Goal: Task Accomplishment & Management: Manage account settings

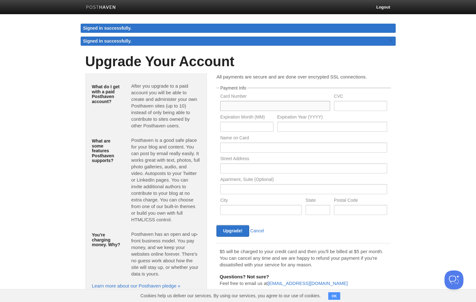
click at [245, 105] on input "text" at bounding box center [275, 106] width 110 height 10
click at [205, 145] on div "What do I get with a paid Posthaven account? After you upgrade to a paid accoun…" at bounding box center [146, 184] width 122 height 222
click at [137, 87] on p "After you upgrade to a paid account you will be able to create and administer y…" at bounding box center [165, 105] width 69 height 46
click at [109, 7] on img at bounding box center [101, 7] width 30 height 5
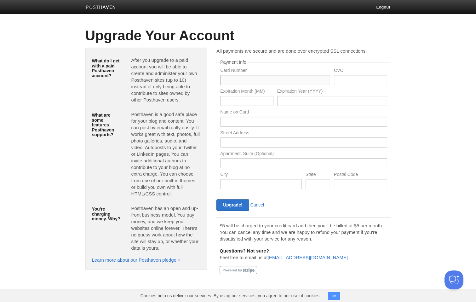
click at [235, 76] on input "text" at bounding box center [275, 80] width 110 height 10
type input "5556710445394746"
type input "448"
type input "06"
type input "2028"
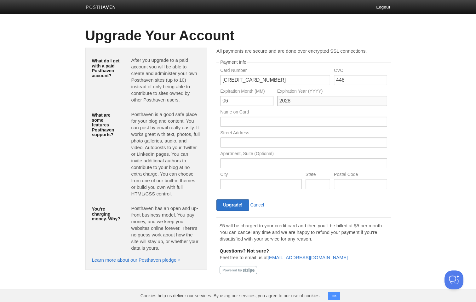
type input "[PERSON_NAME]"
click at [237, 207] on input "Upgrade!" at bounding box center [232, 205] width 32 height 12
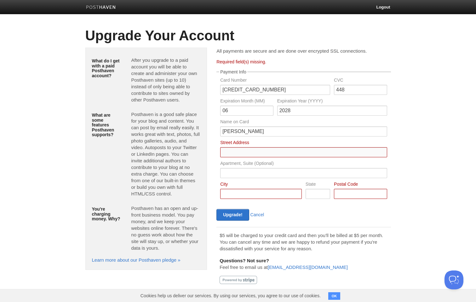
click at [246, 153] on input "Card Number" at bounding box center [303, 152] width 167 height 10
type input "255 Sanchez Street"
type input "San Francisco"
type input "CA"
type input "94114"
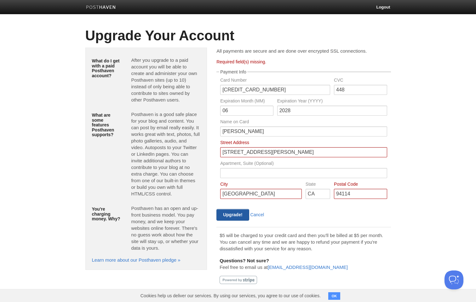
click at [234, 215] on input "Upgrade!" at bounding box center [232, 215] width 32 height 12
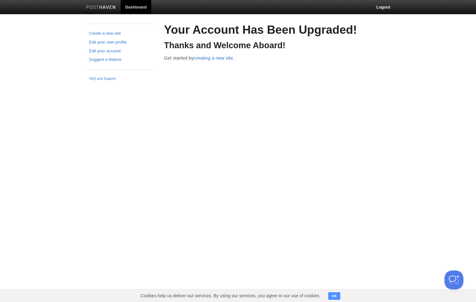
click at [234, 84] on html "Dashboard Logout Create a new site Edit your user profile Edit your account Sug…" at bounding box center [238, 42] width 476 height 84
click at [216, 59] on link "creating a new site." at bounding box center [214, 57] width 41 height 5
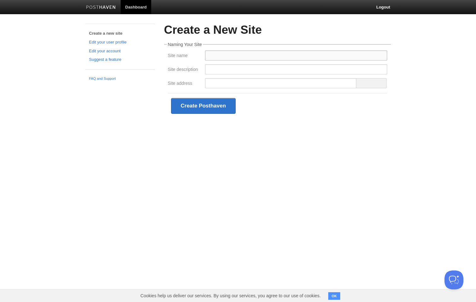
click at [220, 55] on input "Site name" at bounding box center [296, 55] width 182 height 10
type input "pabl"
type input "P"
click at [188, 66] on div "Site description" at bounding box center [184, 69] width 37 height 10
click at [274, 52] on input "P" at bounding box center [296, 55] width 182 height 10
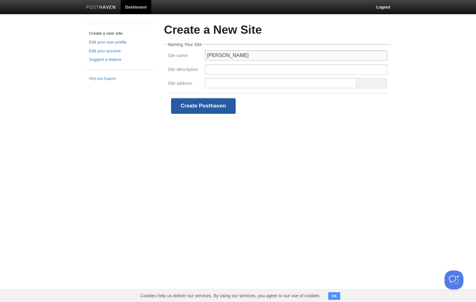
type input "[PERSON_NAME]"
click at [212, 104] on button "Create Posthaven" at bounding box center [203, 106] width 65 height 16
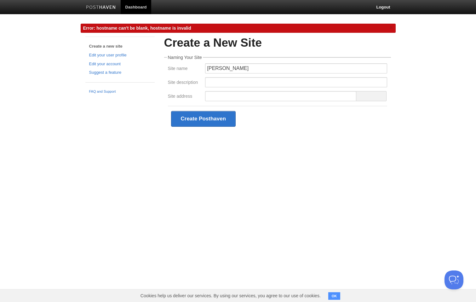
click at [236, 61] on fieldset "Naming Your Site Site name [PERSON_NAME] Site description Site address Create P…" at bounding box center [277, 93] width 227 height 76
click at [241, 66] on input "[PERSON_NAME]" at bounding box center [296, 68] width 182 height 10
click at [222, 86] on input "Site description" at bounding box center [296, 82] width 182 height 10
click at [222, 99] on input "Site address" at bounding box center [281, 96] width 152 height 10
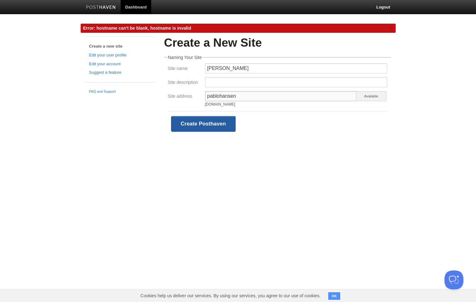
type input "pablohansen"
click at [217, 121] on button "Create Posthaven" at bounding box center [203, 124] width 65 height 16
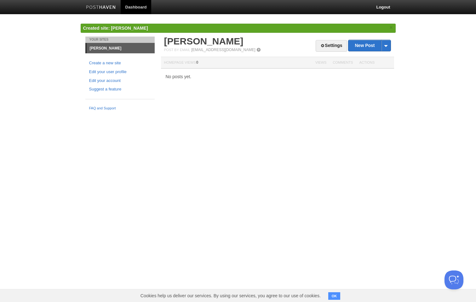
click at [227, 111] on div "Your Sites Pablo Hansen Create a new site Edit your user profile Edit your acco…" at bounding box center [238, 75] width 315 height 77
click at [354, 47] on link "New Post" at bounding box center [369, 45] width 42 height 11
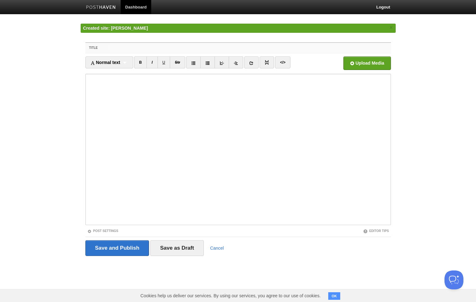
paste input "Testing the waters"
type input "Testing the waters"
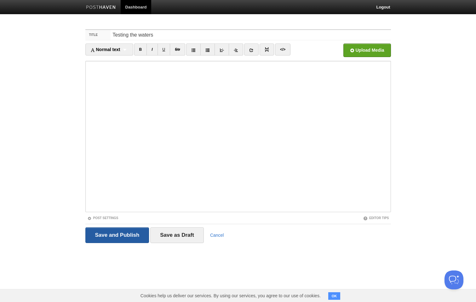
click at [85, 227] on input "Save and Publish" at bounding box center [117, 235] width 64 height 16
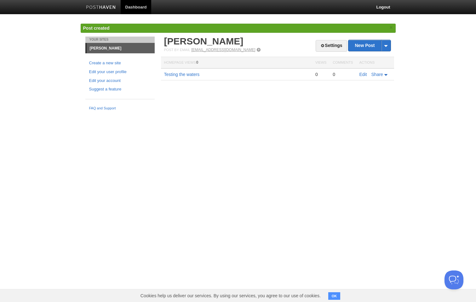
click at [209, 50] on link "post@pablohansen.posthaven.com" at bounding box center [223, 50] width 64 height 4
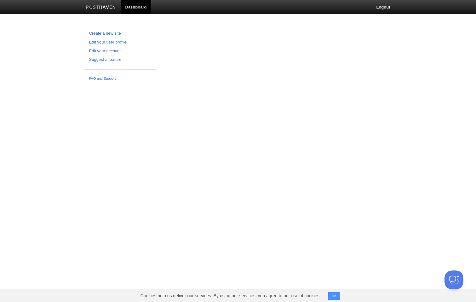
click at [112, 50] on link "Edit your account" at bounding box center [120, 51] width 62 height 7
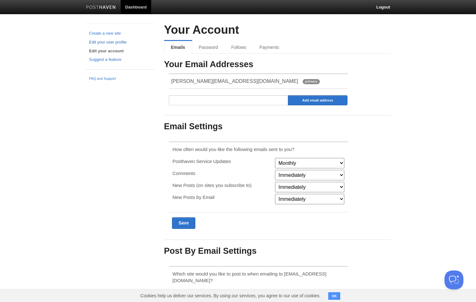
click at [122, 43] on link "Edit your user profile" at bounding box center [120, 42] width 62 height 7
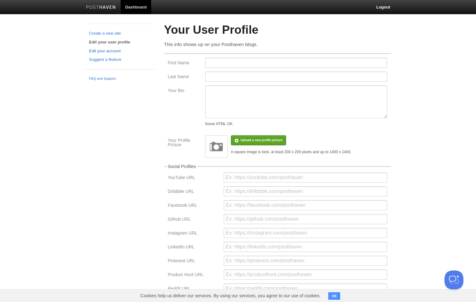
click at [116, 50] on link "Edit your account" at bounding box center [120, 51] width 62 height 7
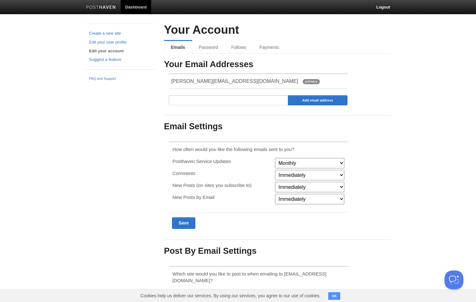
click at [112, 35] on link "Create a new site" at bounding box center [120, 33] width 62 height 7
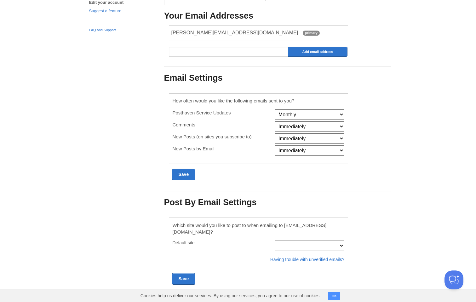
click at [188, 138] on p "New Posts (on sites you subscribe to)" at bounding box center [221, 136] width 99 height 7
click at [277, 240] on select at bounding box center [309, 245] width 69 height 10
click at [270, 241] on div "Default site" at bounding box center [259, 245] width 176 height 10
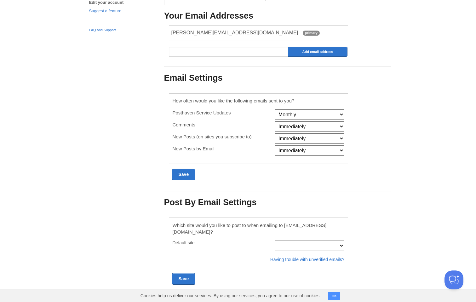
click at [291, 240] on select at bounding box center [309, 245] width 69 height 10
click at [330, 240] on select at bounding box center [309, 245] width 69 height 10
